Goal: Transaction & Acquisition: Subscribe to service/newsletter

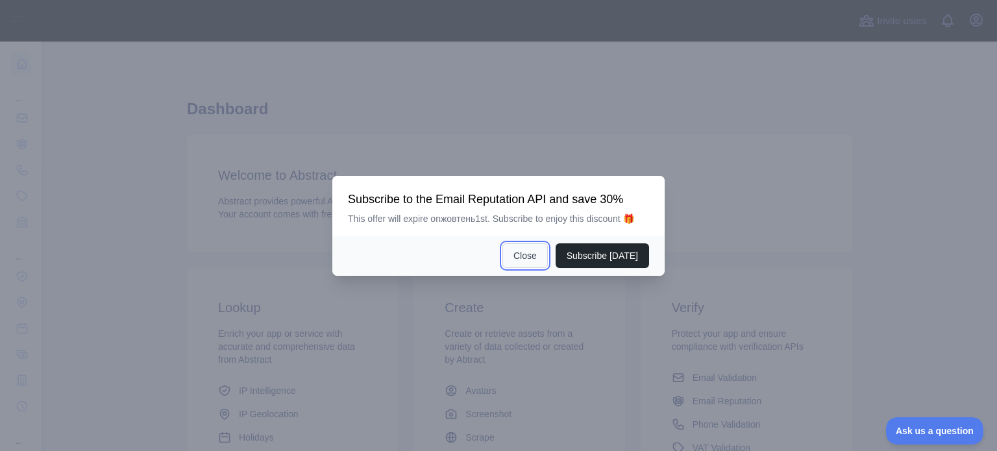
click at [521, 252] on button "Close" at bounding box center [524, 255] width 45 height 25
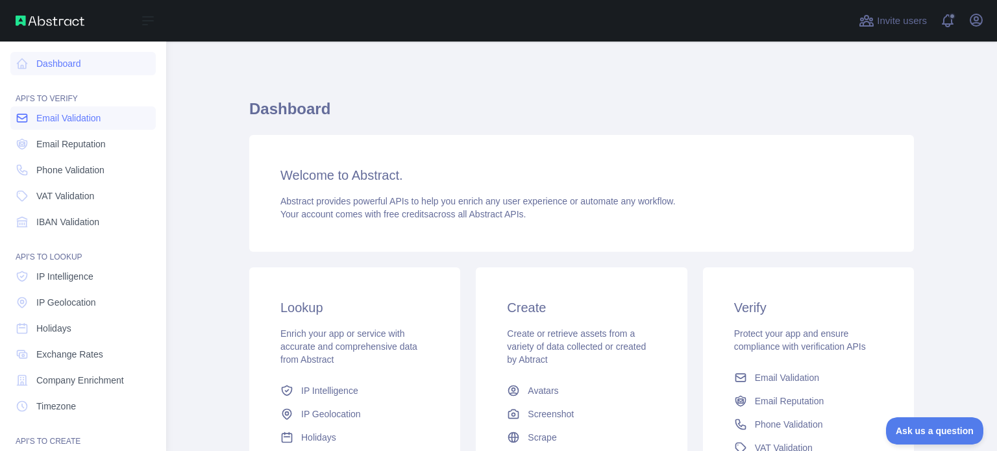
click at [80, 121] on span "Email Validation" at bounding box center [68, 118] width 64 height 13
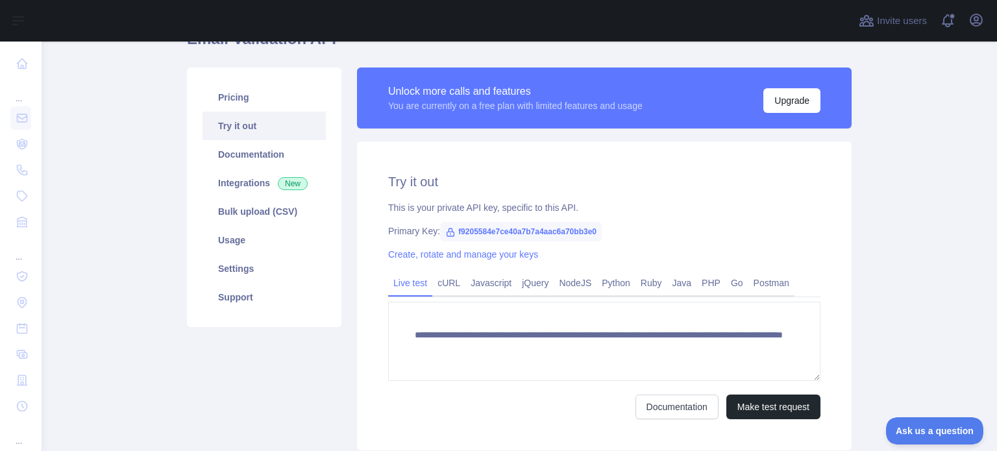
scroll to position [195, 0]
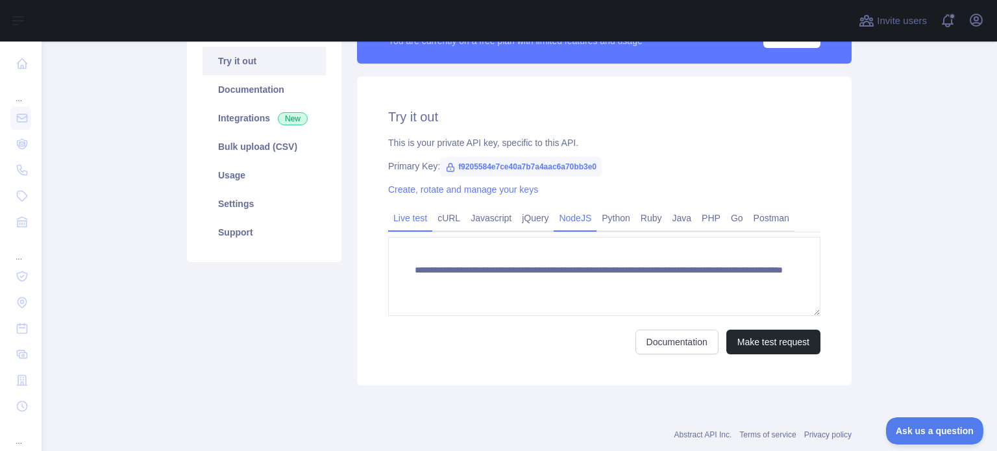
click at [566, 222] on link "NodeJS" at bounding box center [575, 218] width 43 height 21
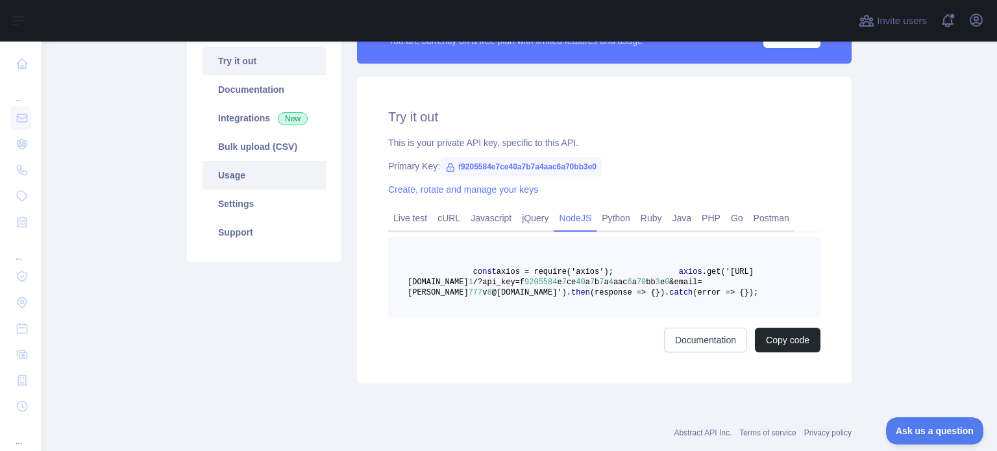
click at [261, 182] on link "Usage" at bounding box center [264, 175] width 123 height 29
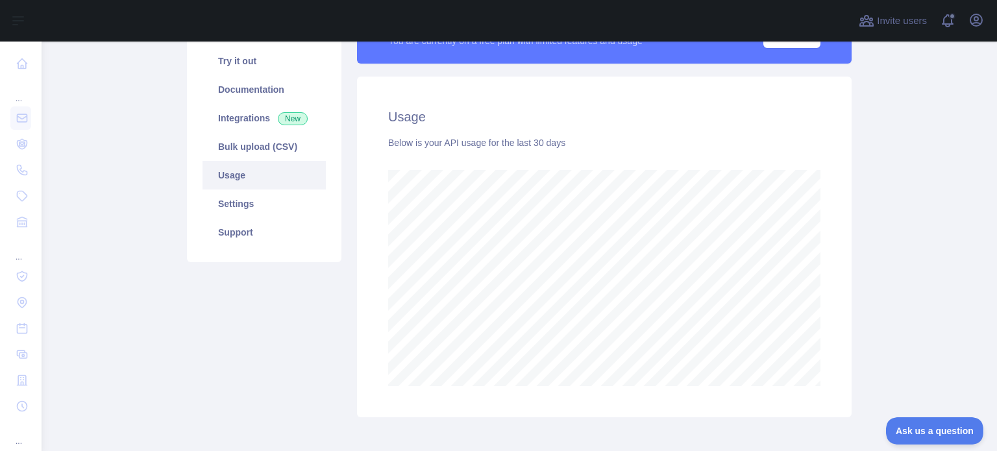
scroll to position [410, 945]
click at [257, 93] on link "Documentation" at bounding box center [264, 89] width 123 height 29
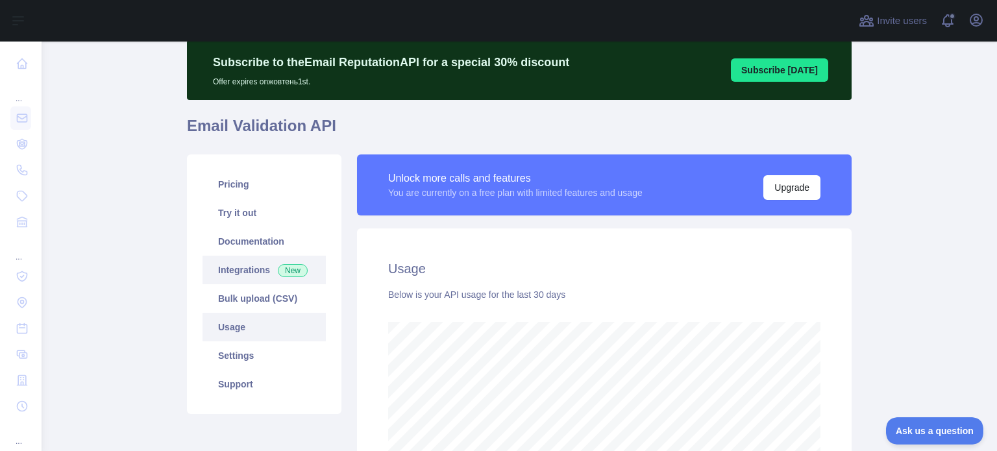
scroll to position [65, 0]
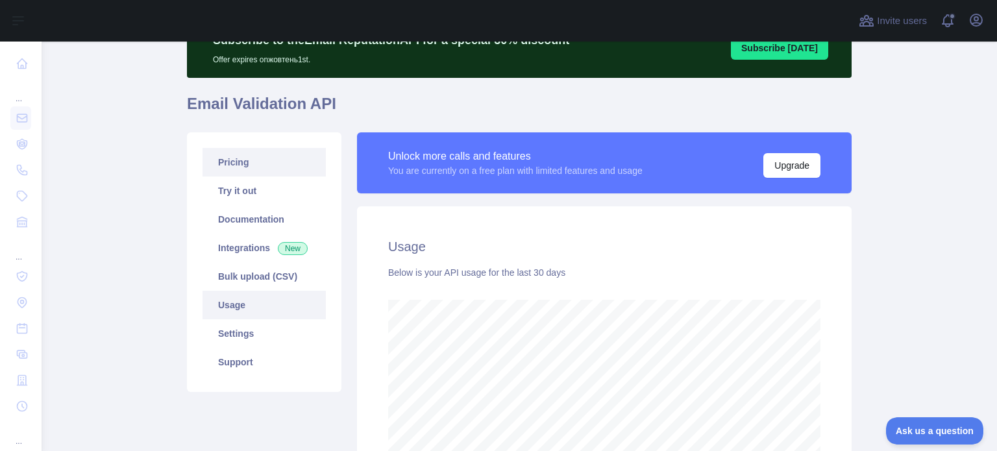
click at [251, 159] on link "Pricing" at bounding box center [264, 162] width 123 height 29
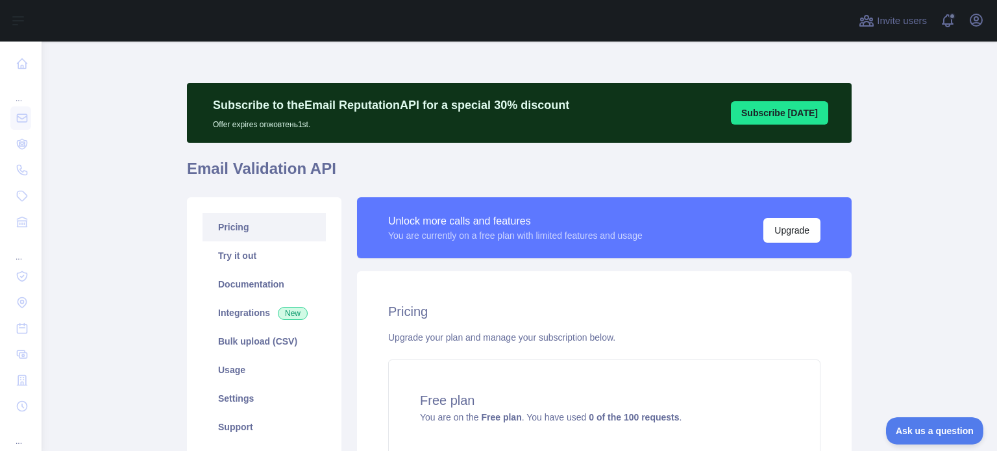
scroll to position [130, 0]
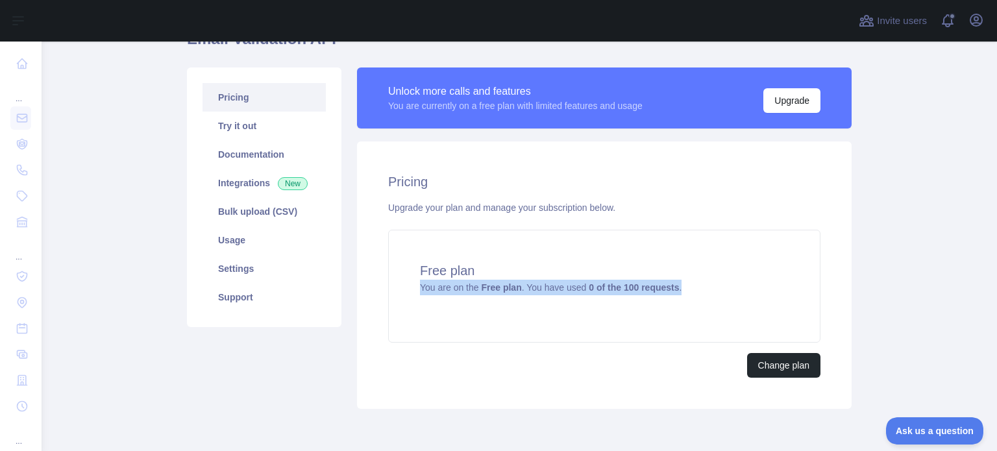
drag, startPoint x: 676, startPoint y: 286, endPoint x: 348, endPoint y: 291, distance: 328.5
click at [349, 291] on div "Unlock more calls and features You are currently on a free plan with limited fe…" at bounding box center [604, 238] width 510 height 341
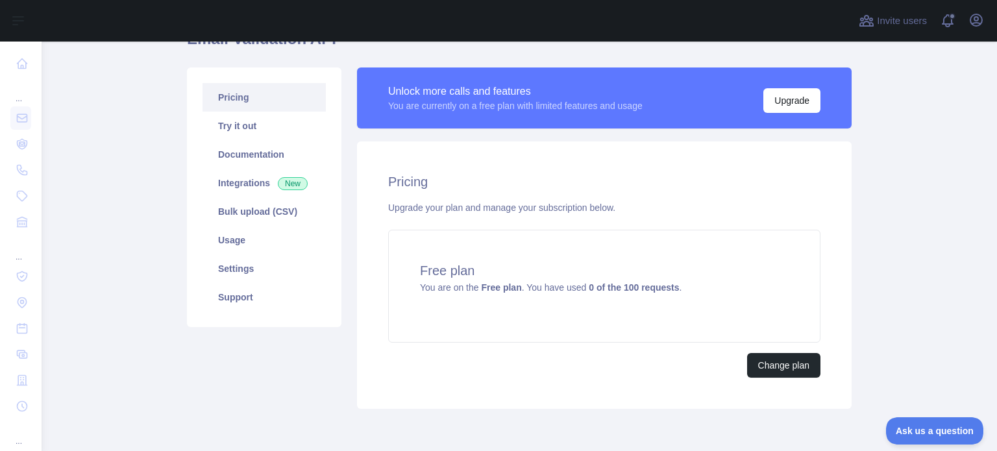
click at [330, 378] on div "Pricing Try it out Documentation Integrations New Bulk upload (CSV) Usage Setti…" at bounding box center [264, 238] width 170 height 341
click at [530, 204] on div "Upgrade your plan and manage your subscription below." at bounding box center [604, 207] width 432 height 13
click at [800, 103] on button "Upgrade" at bounding box center [791, 100] width 57 height 25
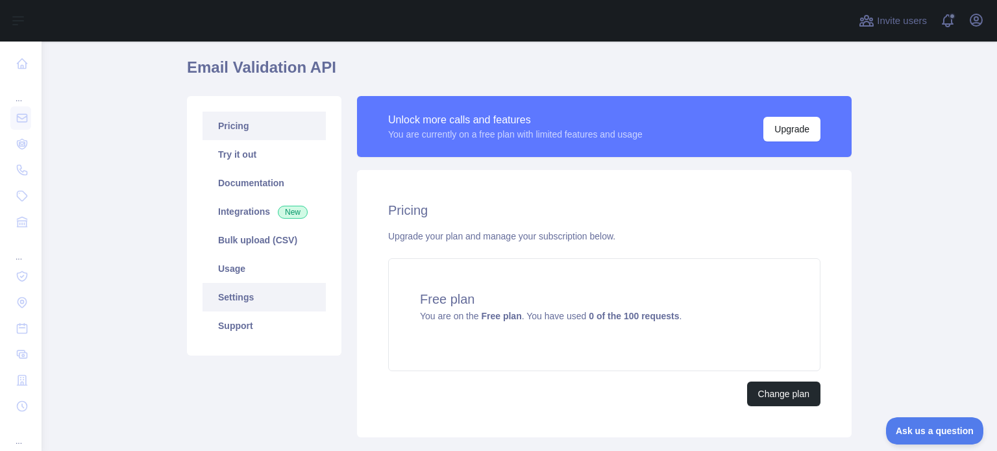
click at [271, 300] on link "Settings" at bounding box center [264, 297] width 123 height 29
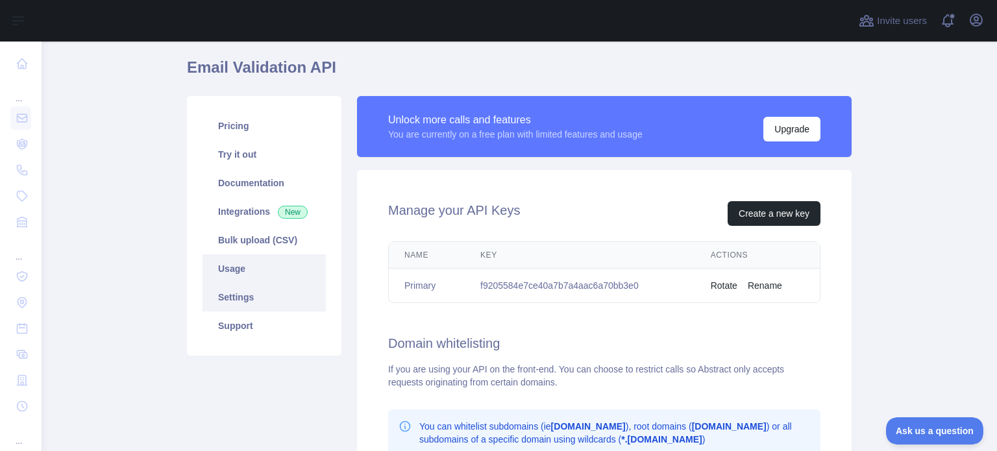
click at [272, 267] on link "Usage" at bounding box center [264, 268] width 123 height 29
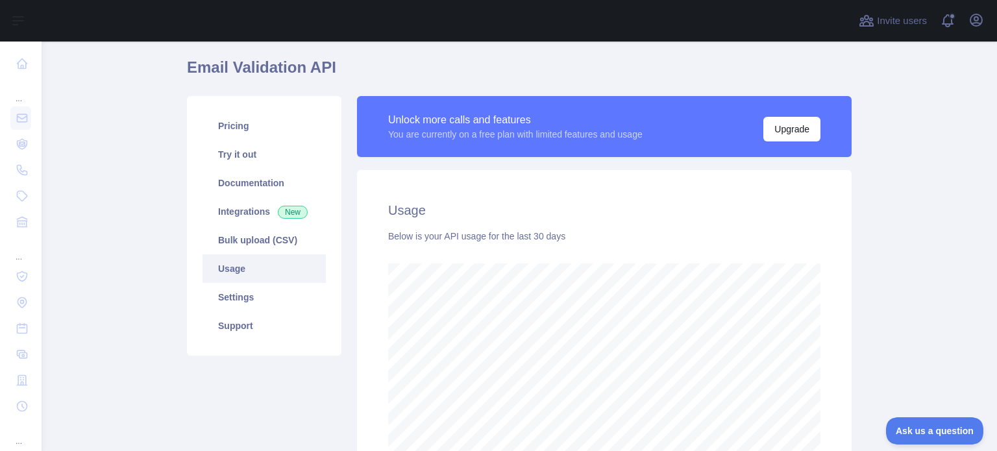
scroll to position [410, 945]
click at [256, 181] on link "Documentation" at bounding box center [264, 183] width 123 height 29
click at [250, 159] on link "Try it out" at bounding box center [264, 154] width 123 height 29
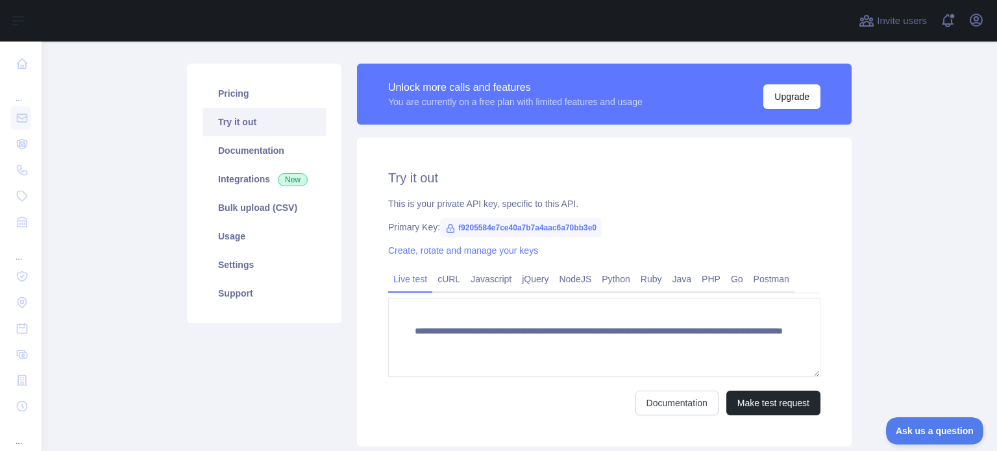
scroll to position [94, 0]
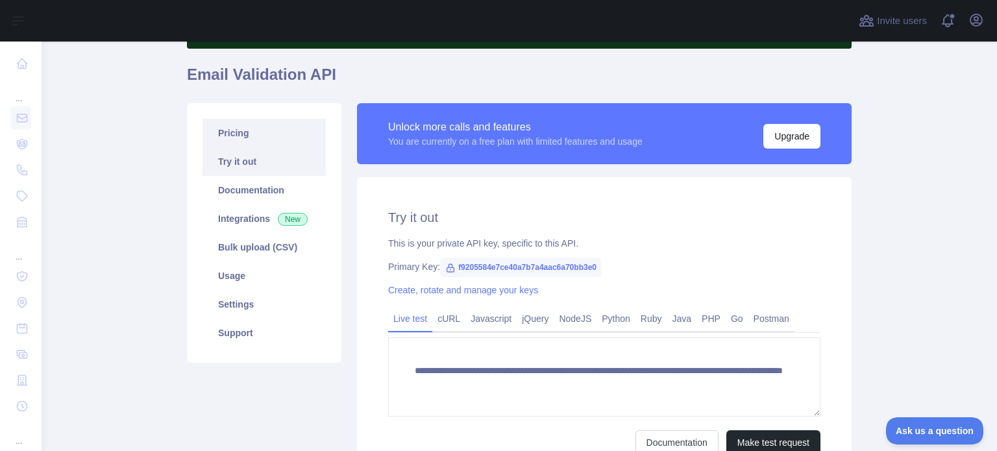
click at [264, 136] on link "Pricing" at bounding box center [264, 133] width 123 height 29
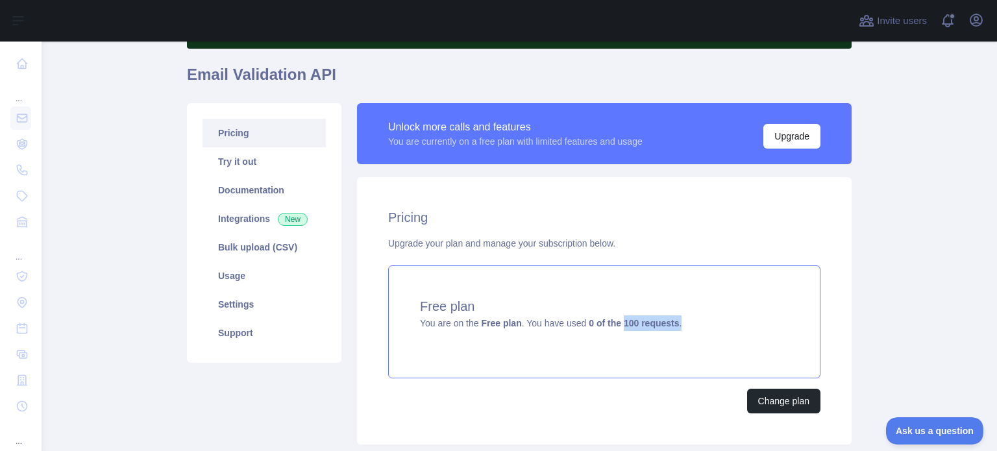
drag, startPoint x: 672, startPoint y: 324, endPoint x: 615, endPoint y: 325, distance: 57.1
click at [615, 325] on div "Free plan You are on the Free plan . You have used 0 of the 100 requests ." at bounding box center [604, 321] width 432 height 113
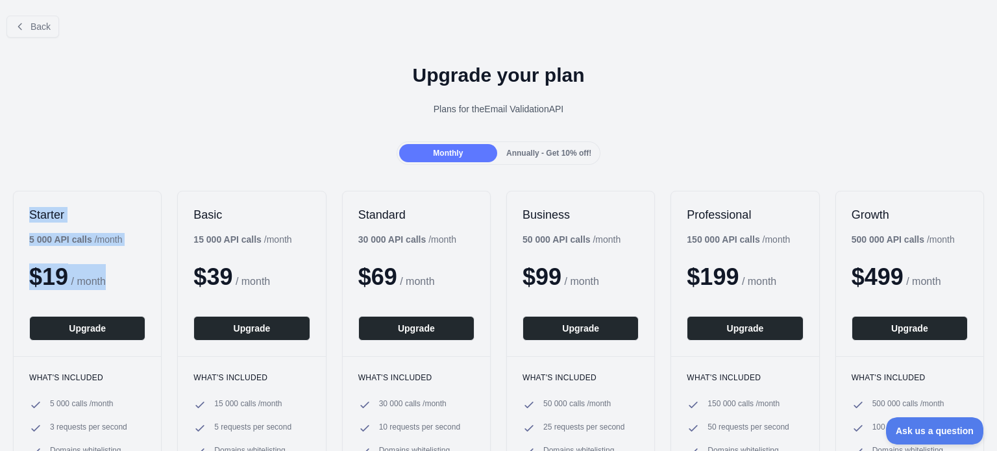
drag, startPoint x: 91, startPoint y: 272, endPoint x: 29, endPoint y: 212, distance: 86.8
click at [29, 212] on div "Starter 5 000 API calls / month $ 19 / month Upgrade" at bounding box center [87, 273] width 147 height 165
click at [193, 137] on div "Upgrade your plan Plans for the Email Validation API" at bounding box center [498, 94] width 997 height 93
